Goal: Information Seeking & Learning: Learn about a topic

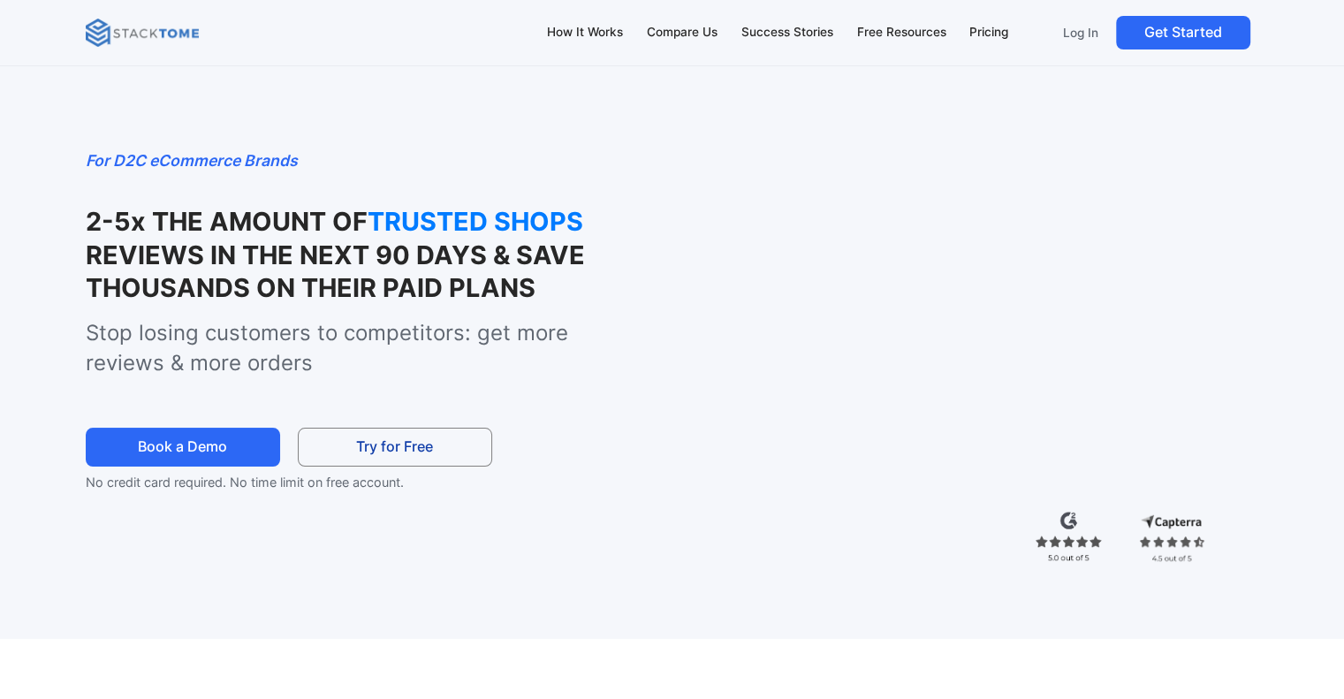
click at [417, 448] on link "Try for Free" at bounding box center [395, 448] width 194 height 40
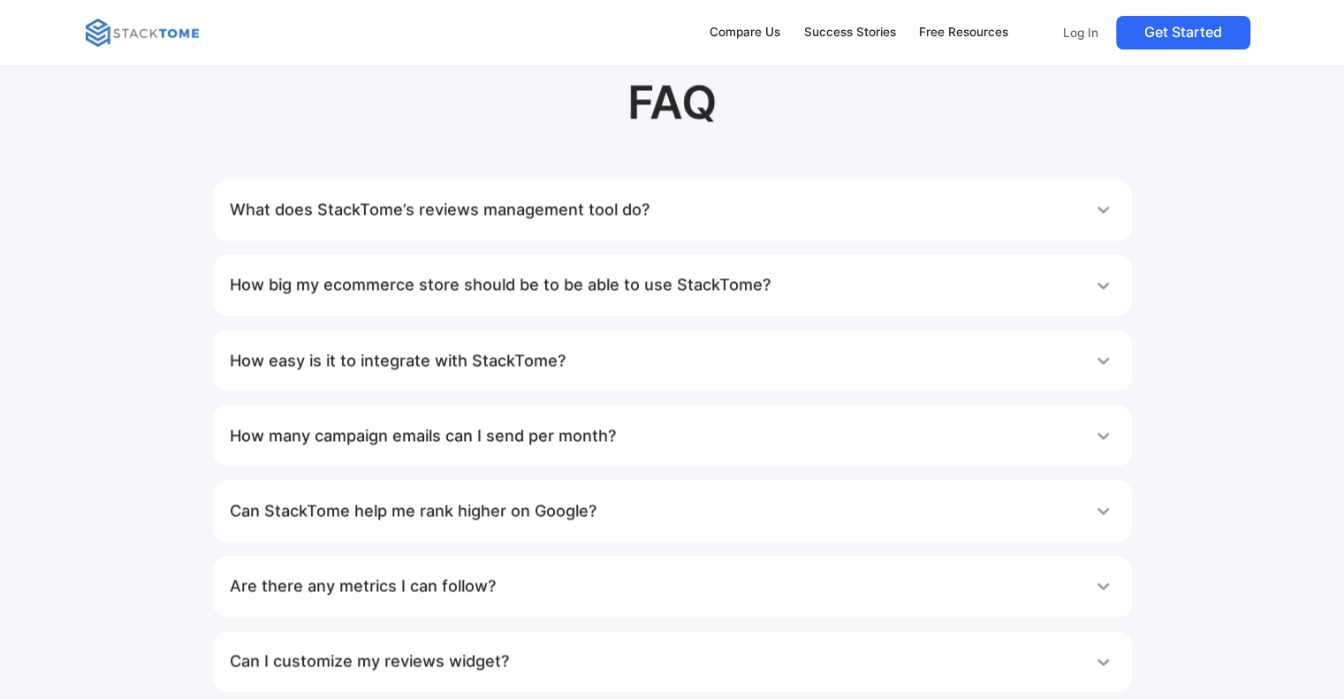
scroll to position [3005, 0]
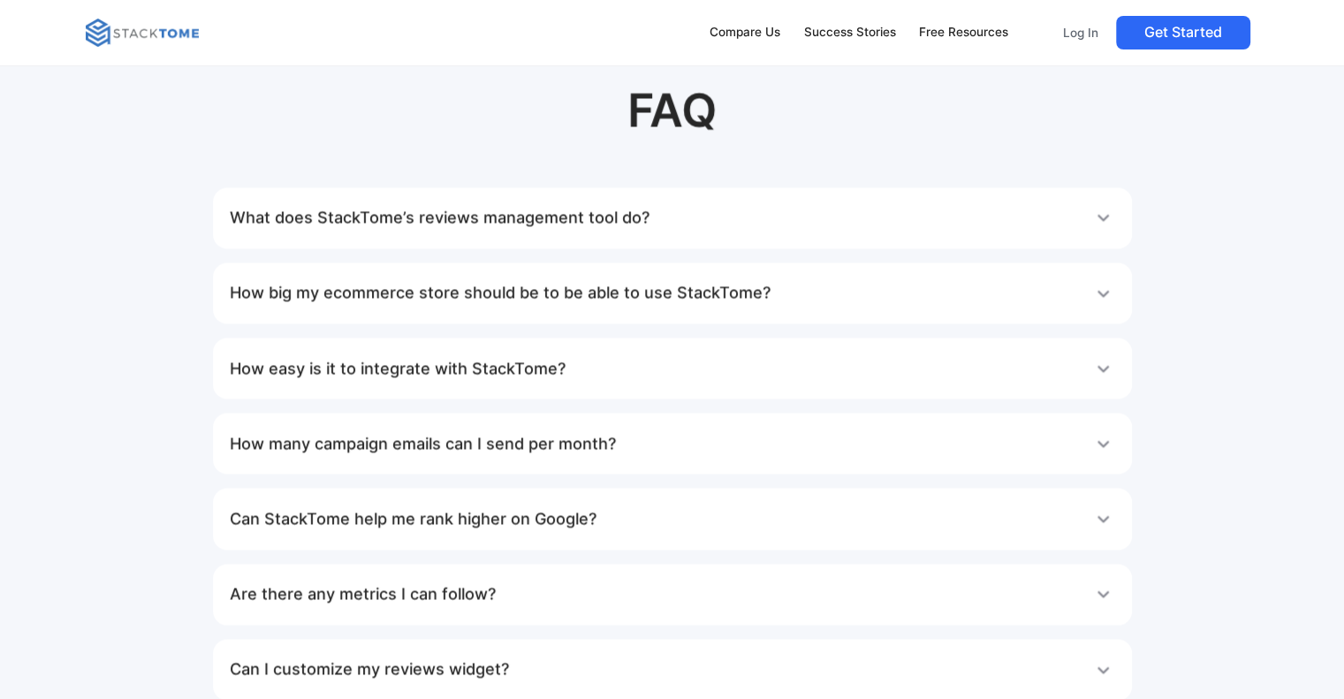
click at [1104, 221] on img at bounding box center [1103, 217] width 23 height 23
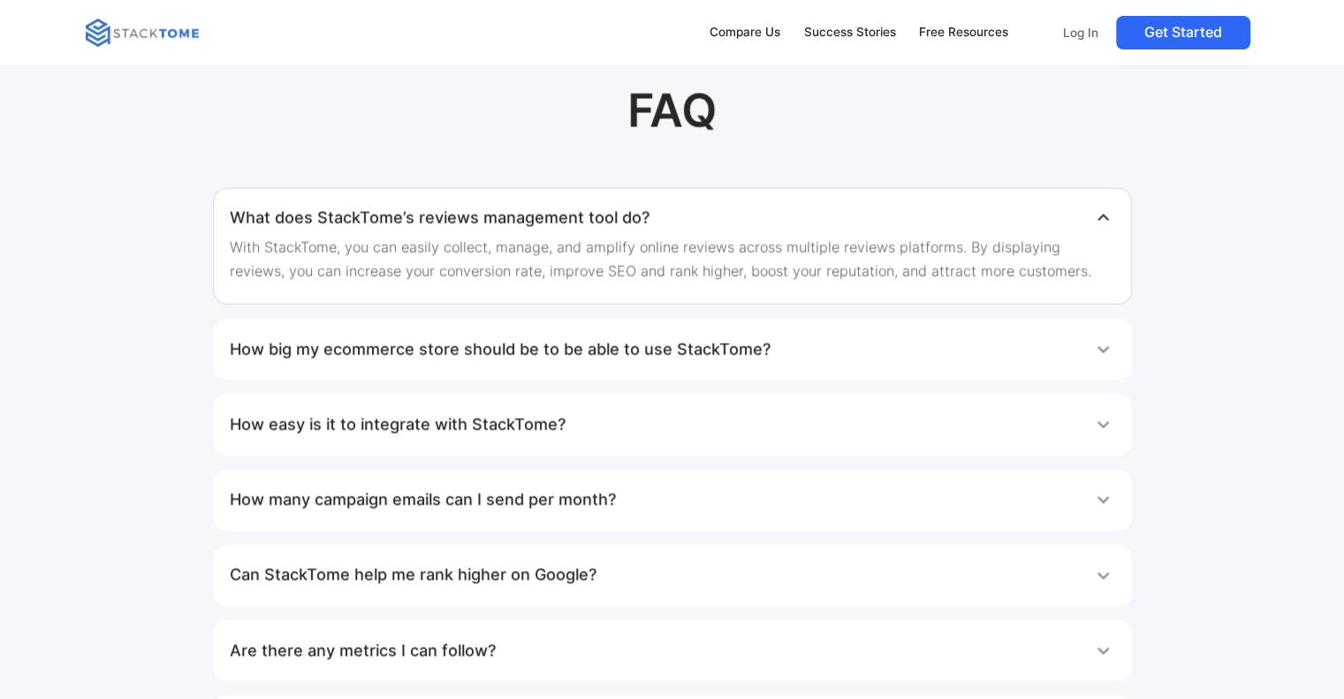
click at [1075, 355] on div "How big my ecommerce store should be to be able to use StackTome?" at bounding box center [672, 348] width 885 height 35
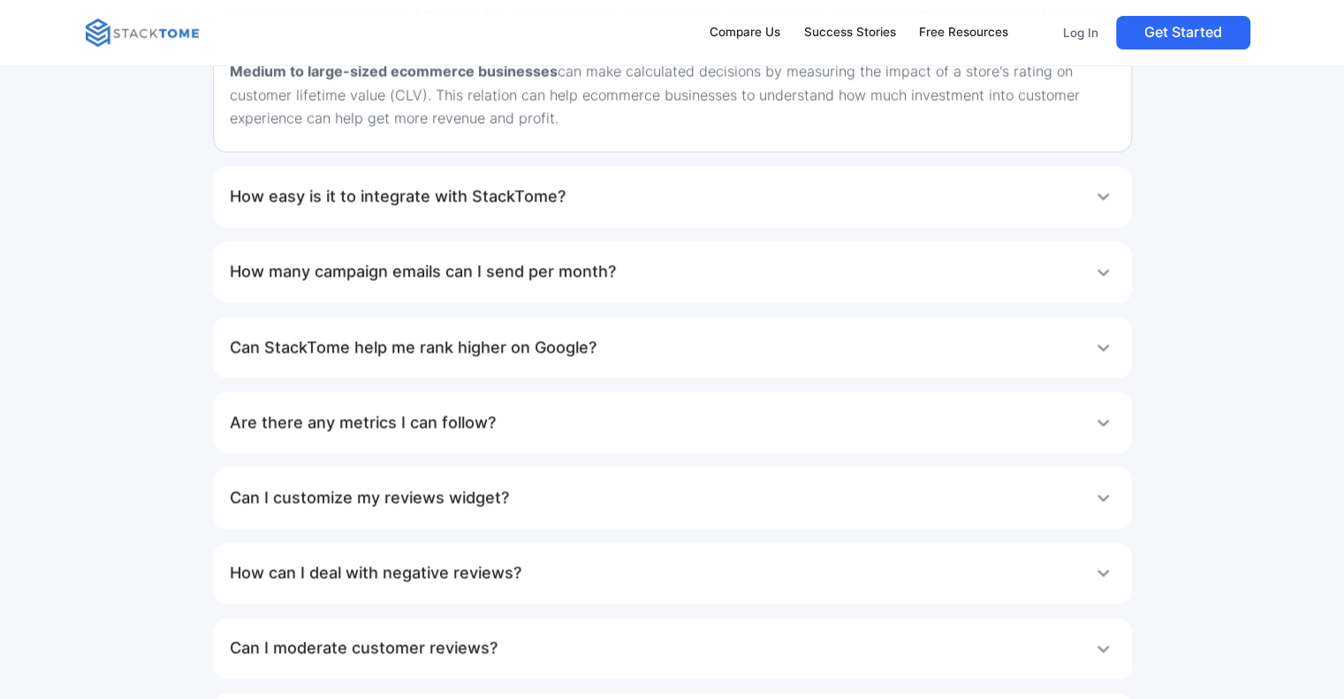
scroll to position [3535, 0]
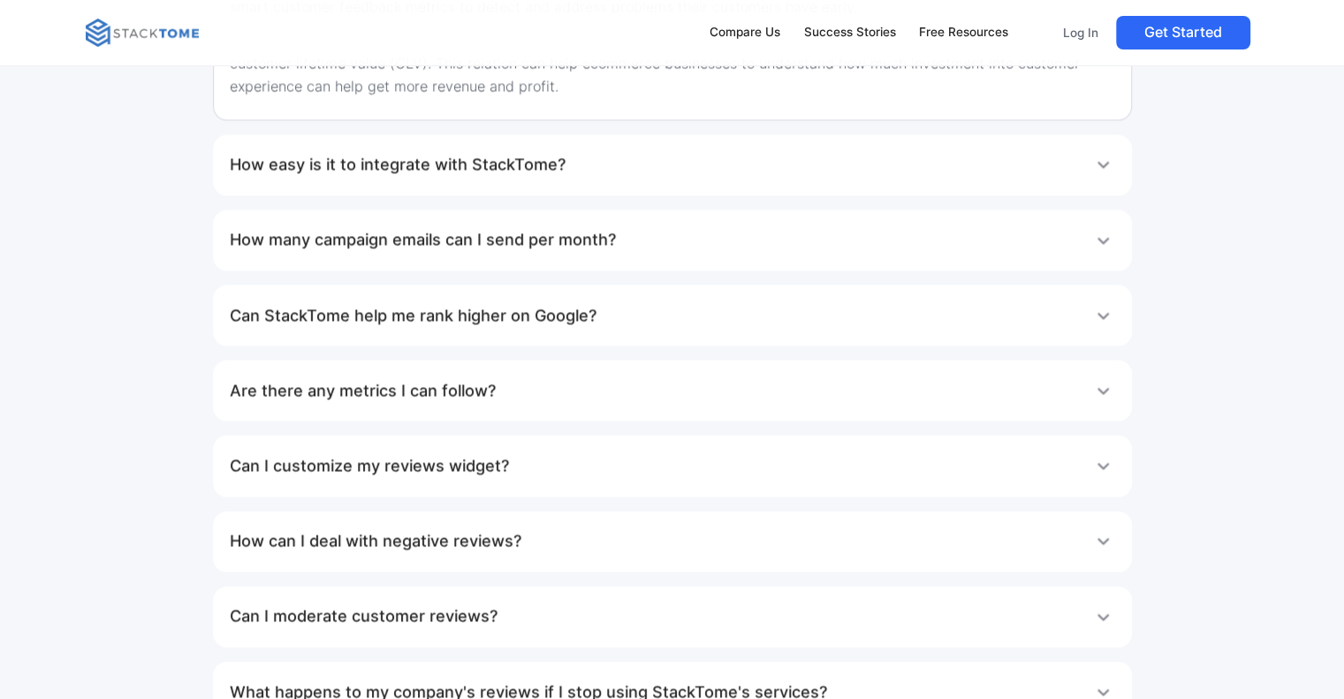
click at [583, 169] on div "How easy is it to integrate with StackTome?" at bounding box center [672, 165] width 885 height 35
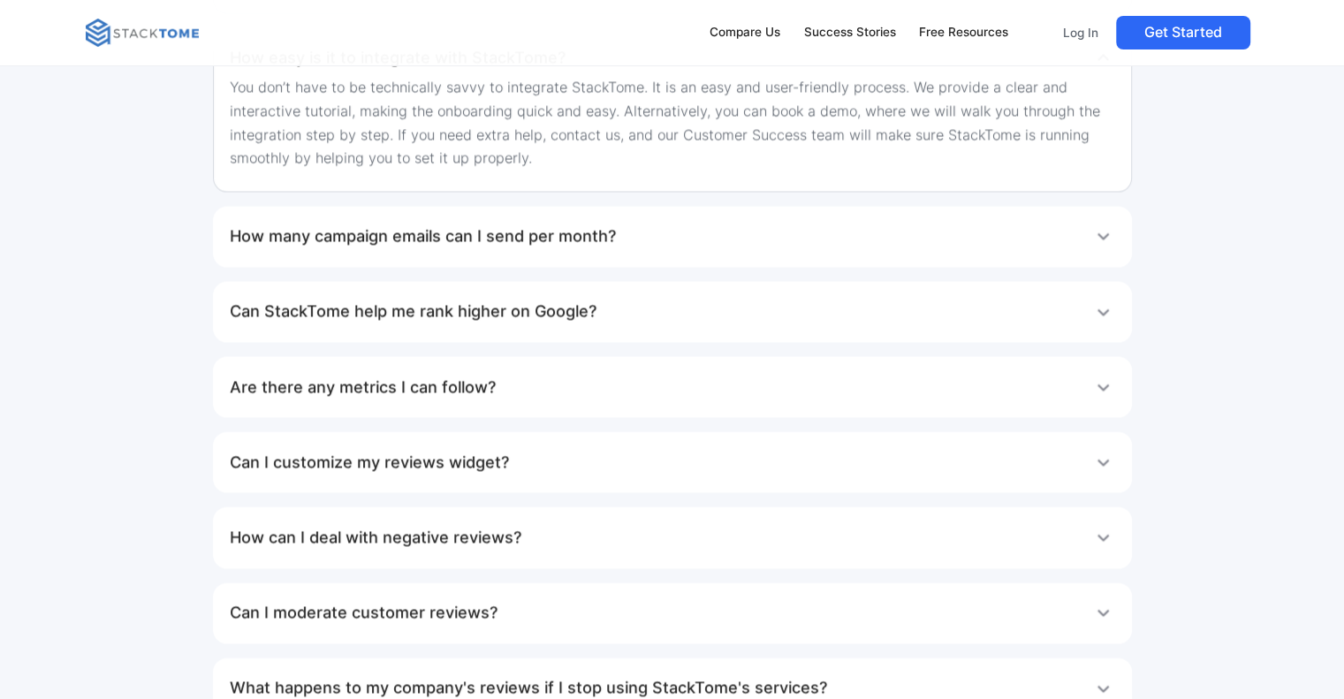
scroll to position [3712, 0]
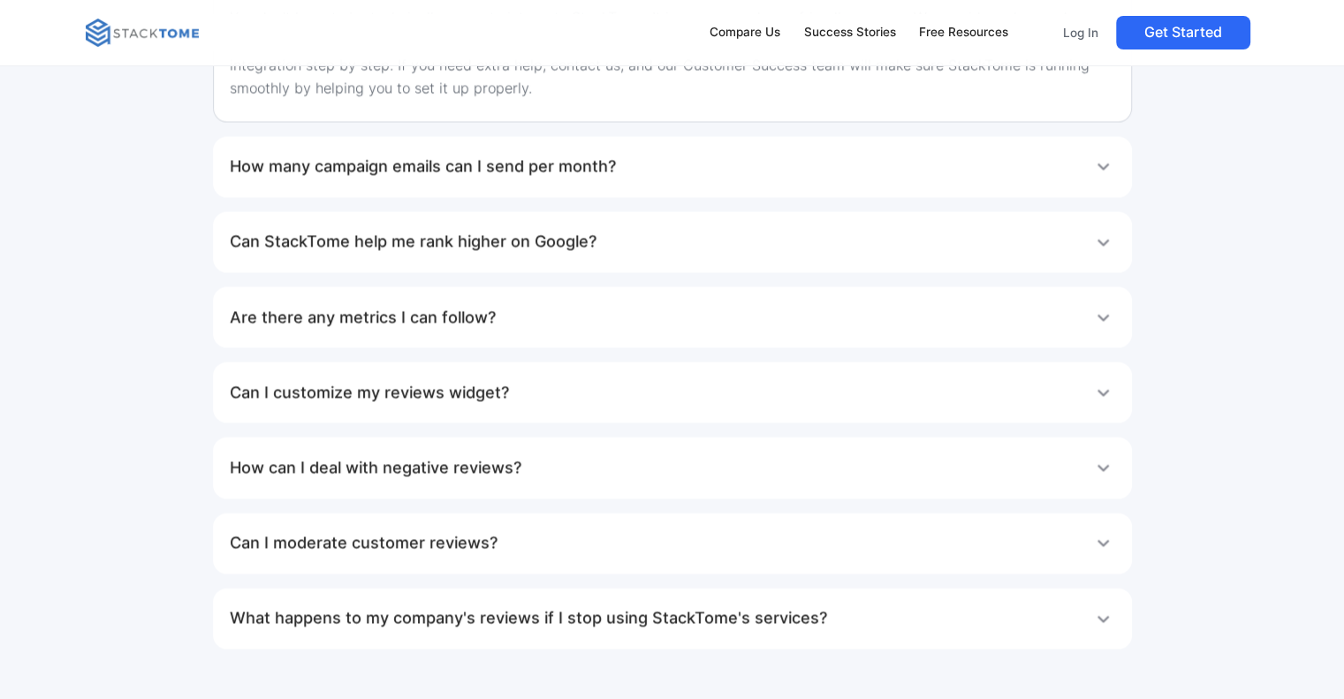
click at [539, 179] on h1 "How many campaign emails can I send per month?" at bounding box center [423, 166] width 386 height 35
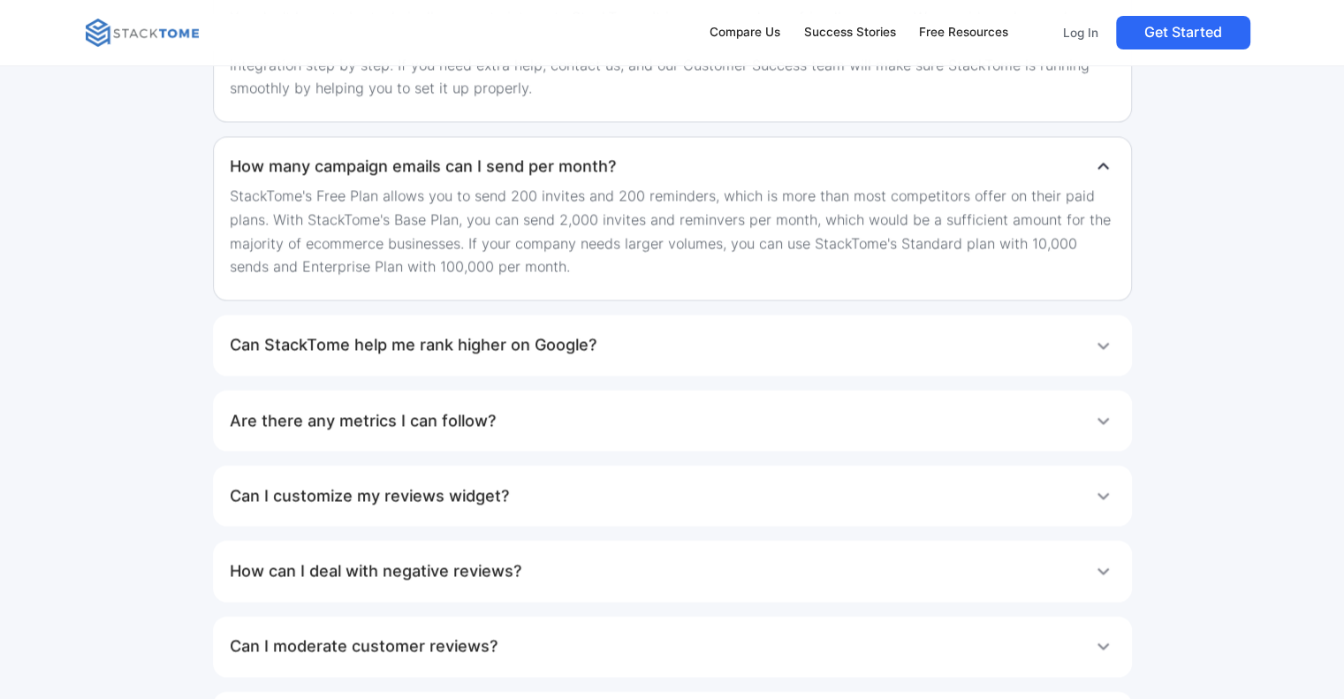
click at [622, 346] on div "Can StackTome help me rank higher on Google?" at bounding box center [672, 345] width 885 height 35
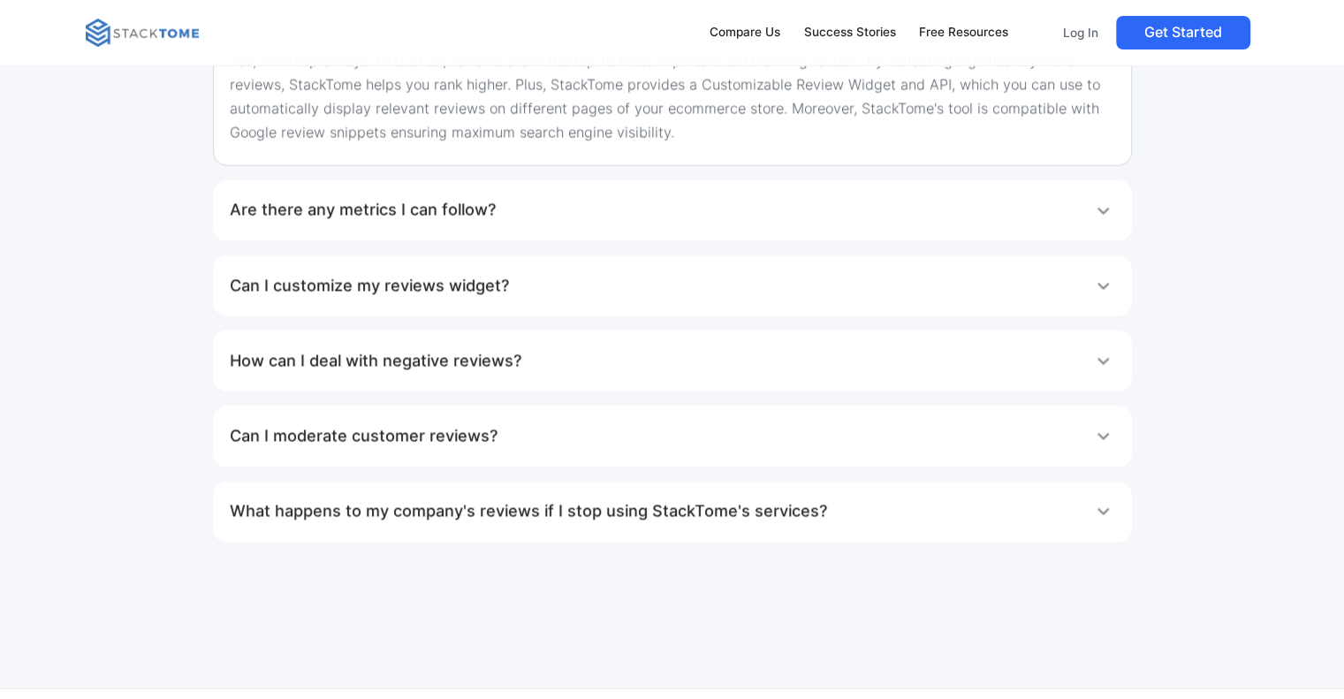
scroll to position [4065, 0]
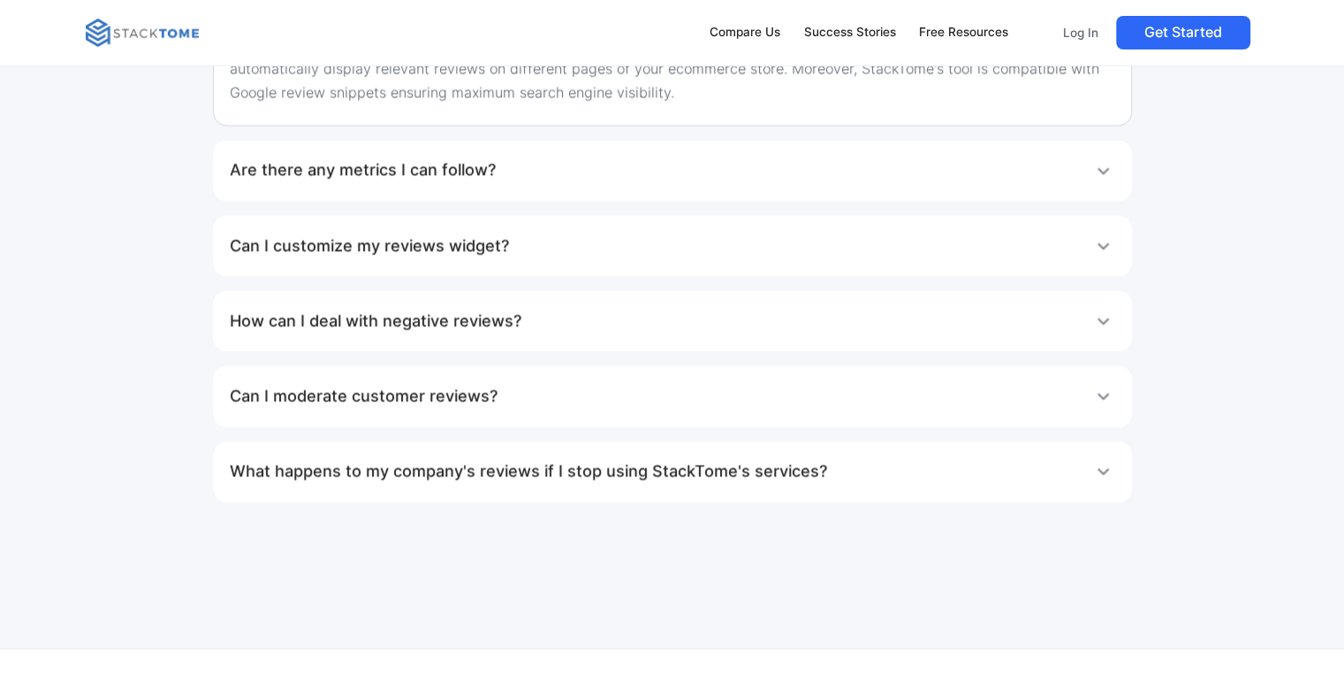
click at [586, 184] on div "Are there any metrics I can follow?" at bounding box center [672, 170] width 885 height 35
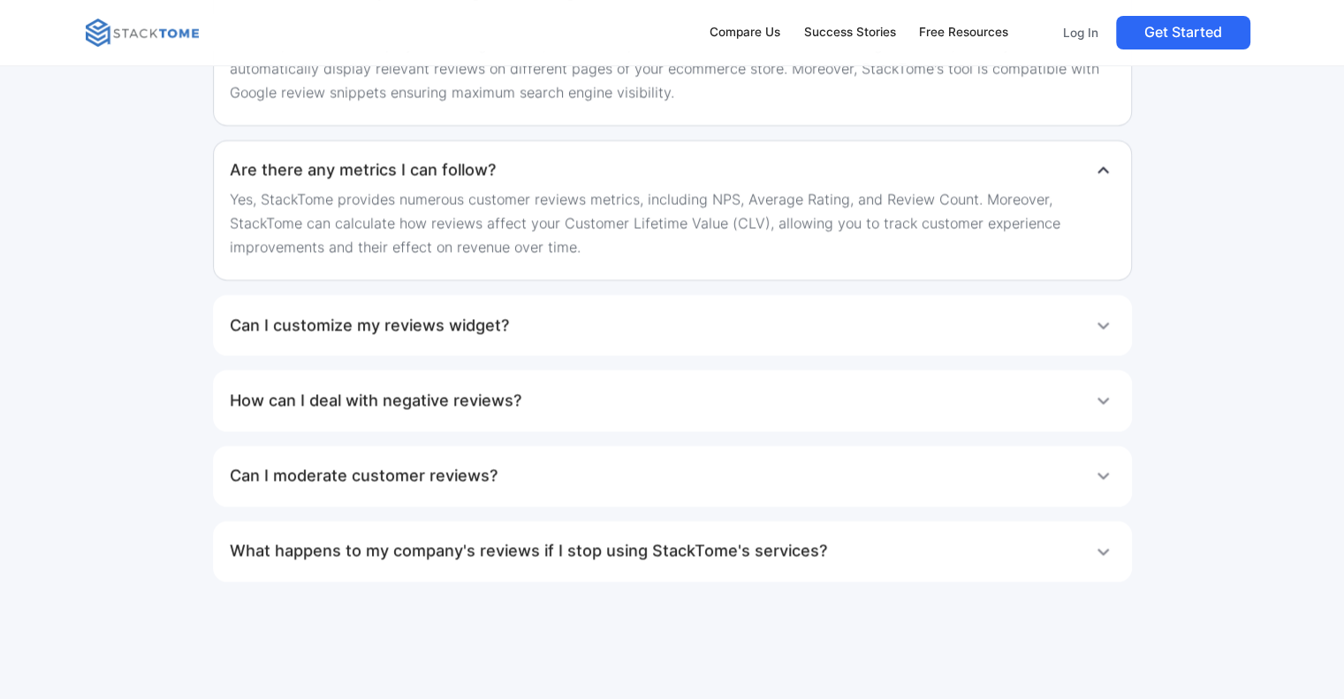
click at [537, 323] on div "Can I customize my reviews widget?" at bounding box center [672, 325] width 885 height 35
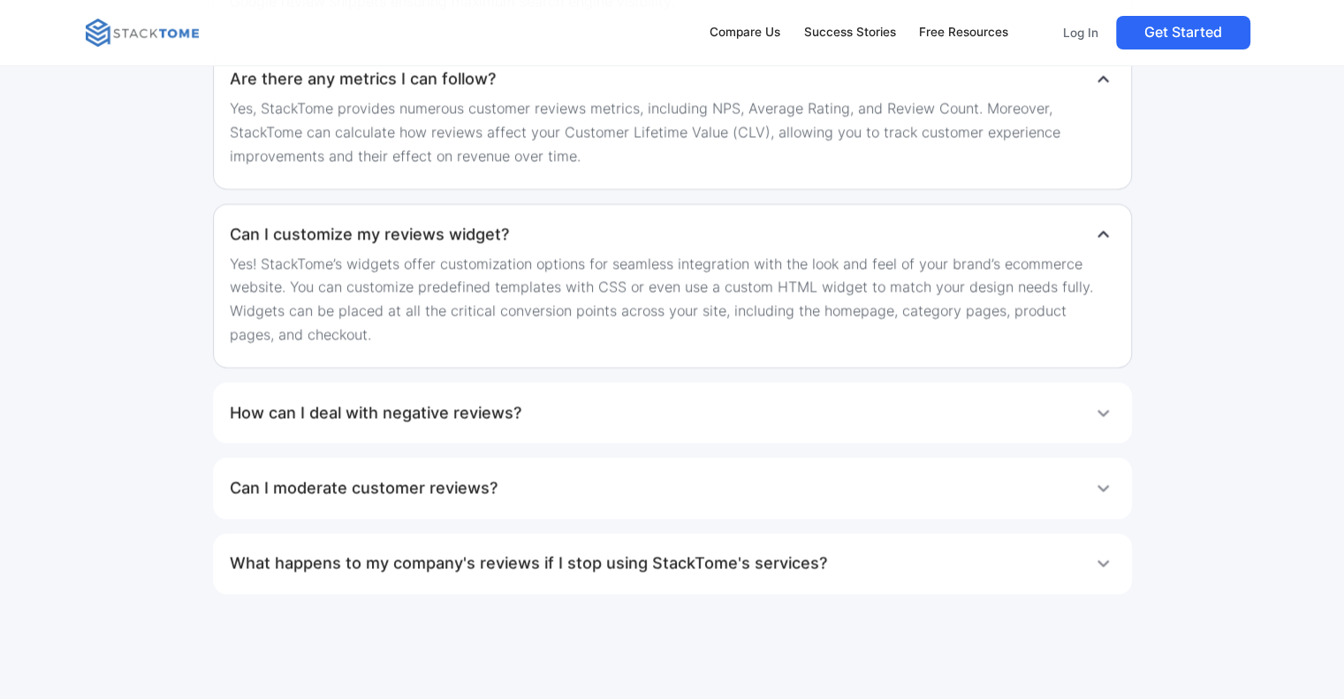
scroll to position [4242, 0]
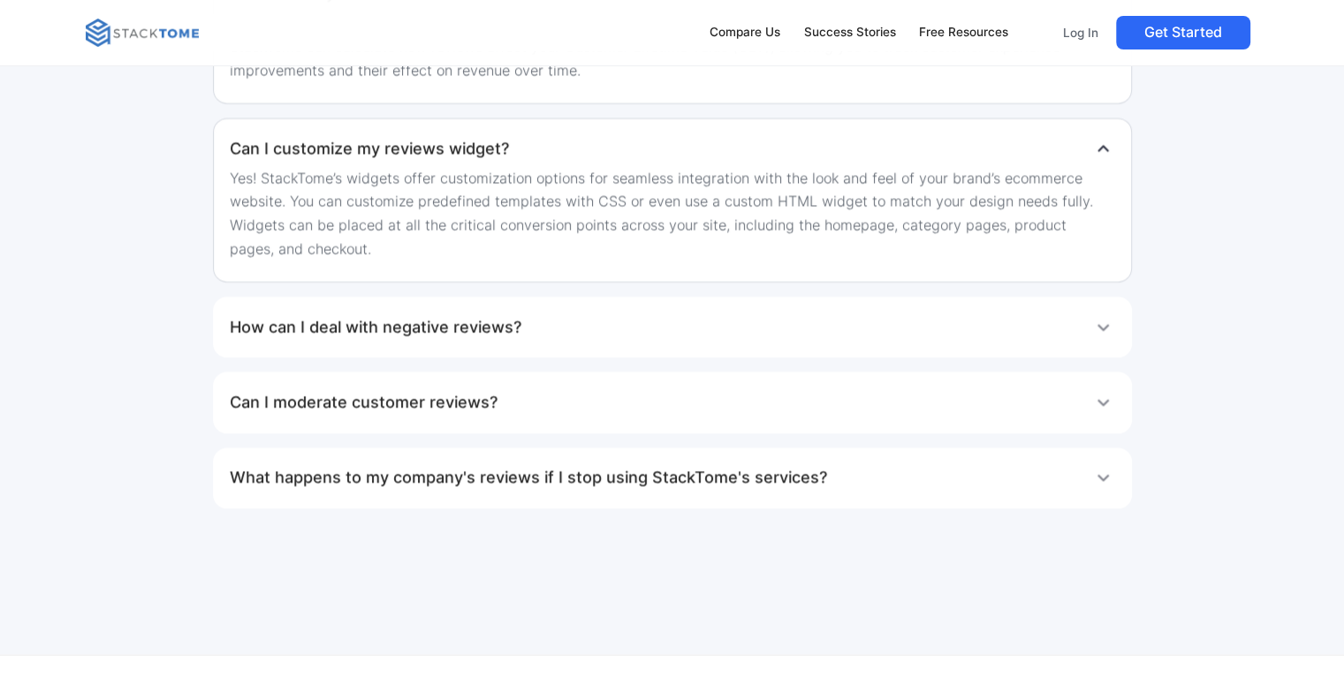
click at [584, 329] on div "How can I deal with negative reviews?" at bounding box center [672, 327] width 885 height 35
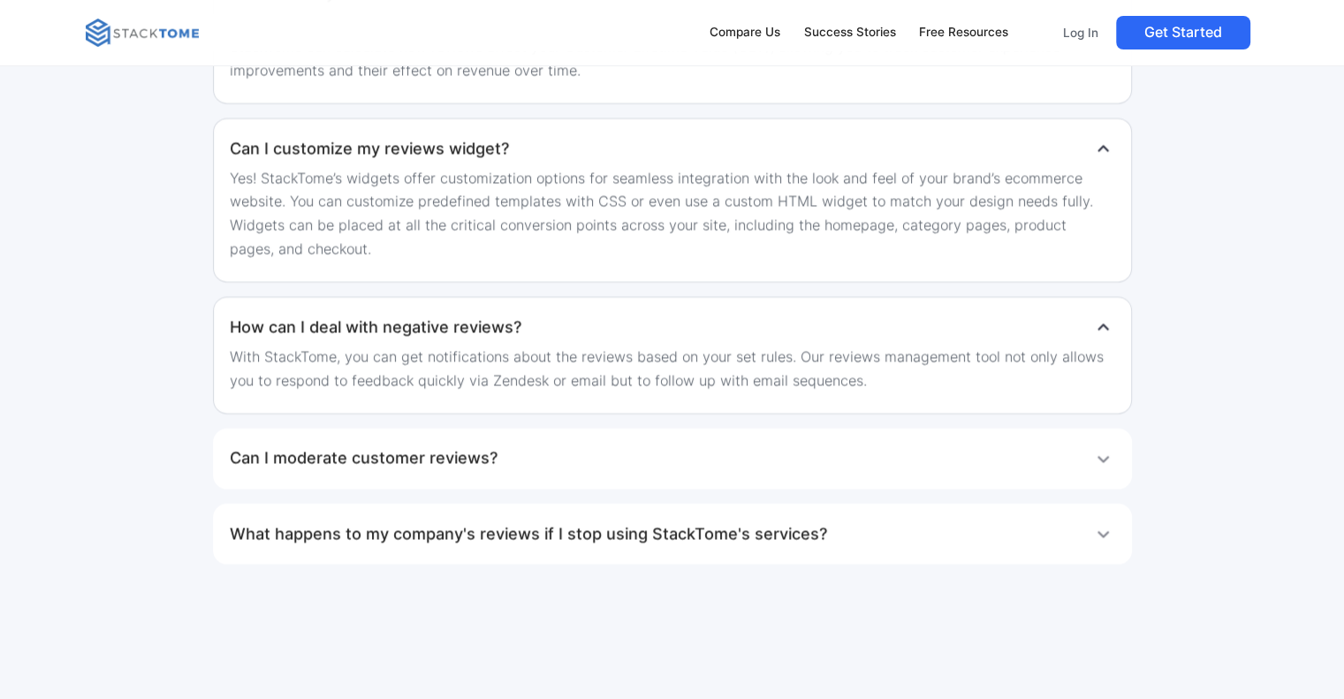
click at [622, 450] on div "Can I moderate customer reviews?" at bounding box center [672, 458] width 885 height 35
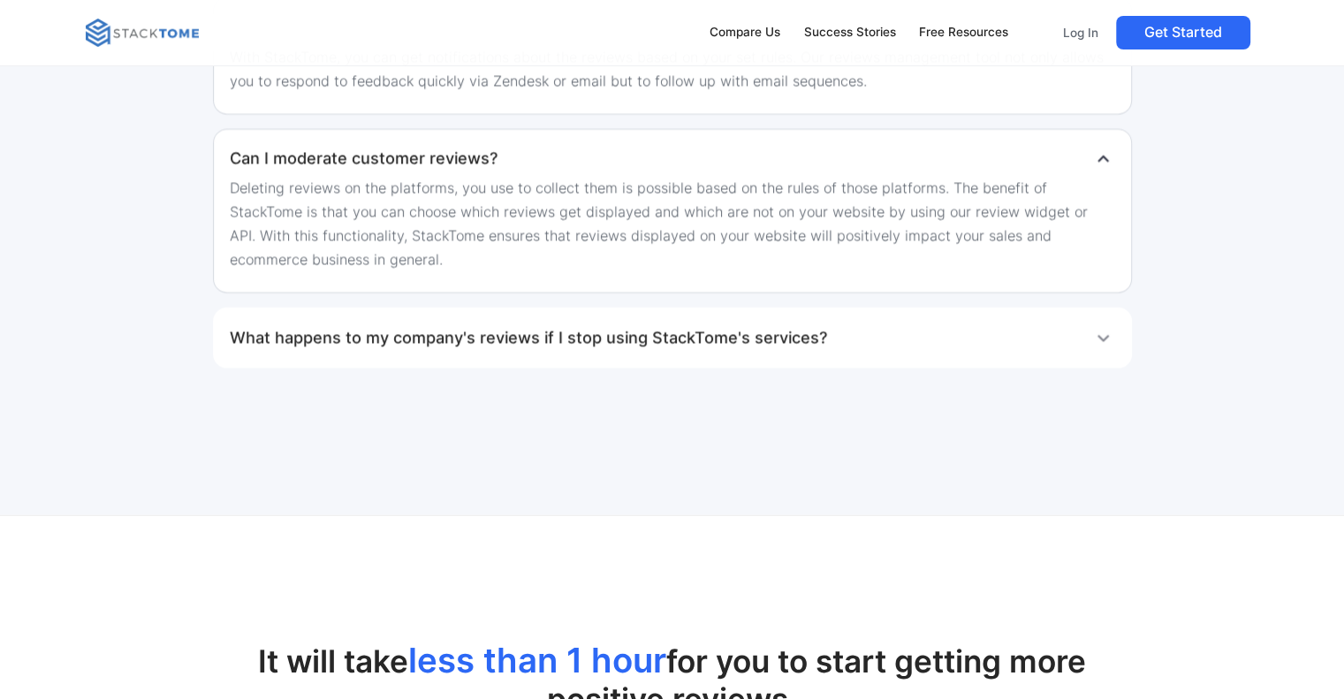
scroll to position [4596, 0]
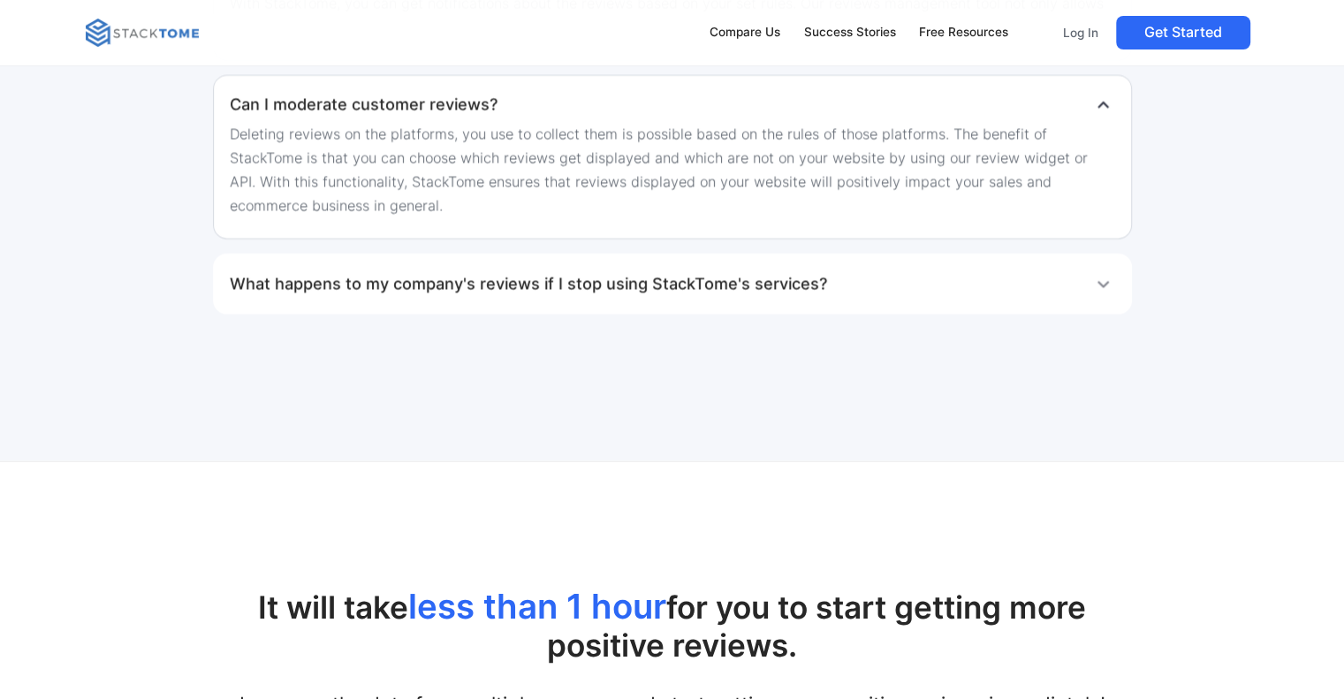
click at [514, 282] on h1 "What happens to my company's reviews if I stop using StackTome's services?" at bounding box center [528, 284] width 597 height 35
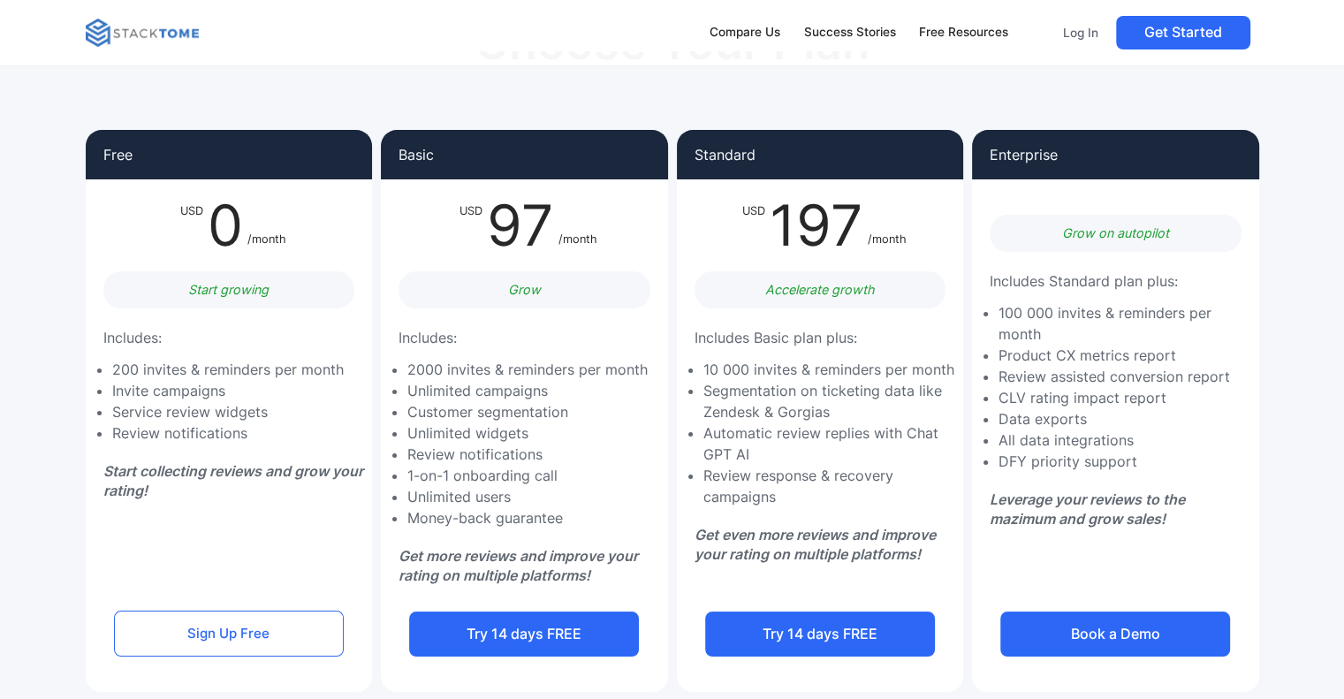
scroll to position [0, 0]
